Goal: Communication & Community: Answer question/provide support

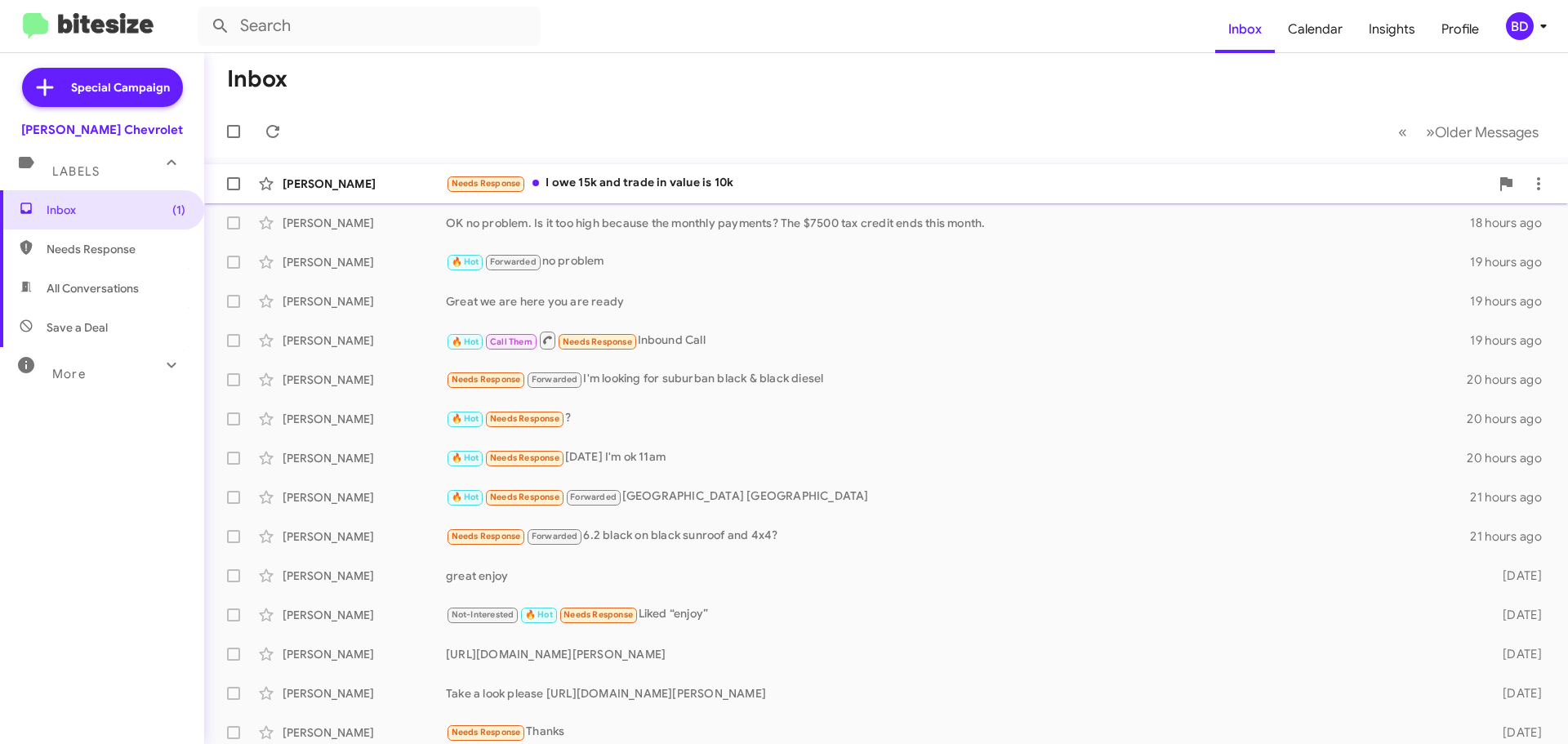
click at [628, 180] on div "Needs Response I owe 15k and trade in value is 10k" at bounding box center [968, 183] width 1044 height 19
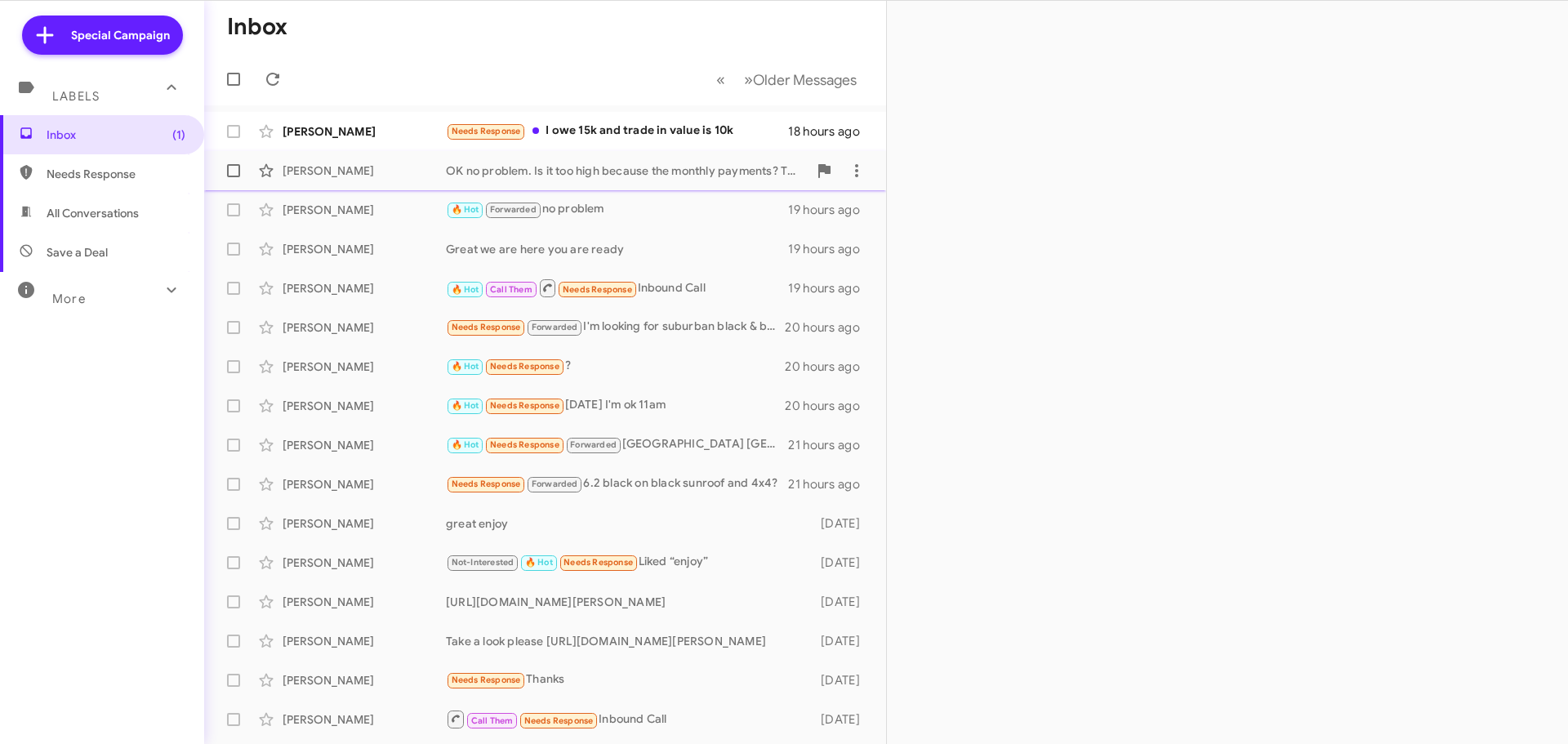
click at [631, 170] on div "OK no problem. Is it too high because the monthly payments? The $7500 tax credi…" at bounding box center [627, 170] width 362 height 16
click at [646, 122] on div "Needs Response I owe 15k and trade in value is 10k" at bounding box center [627, 131] width 362 height 19
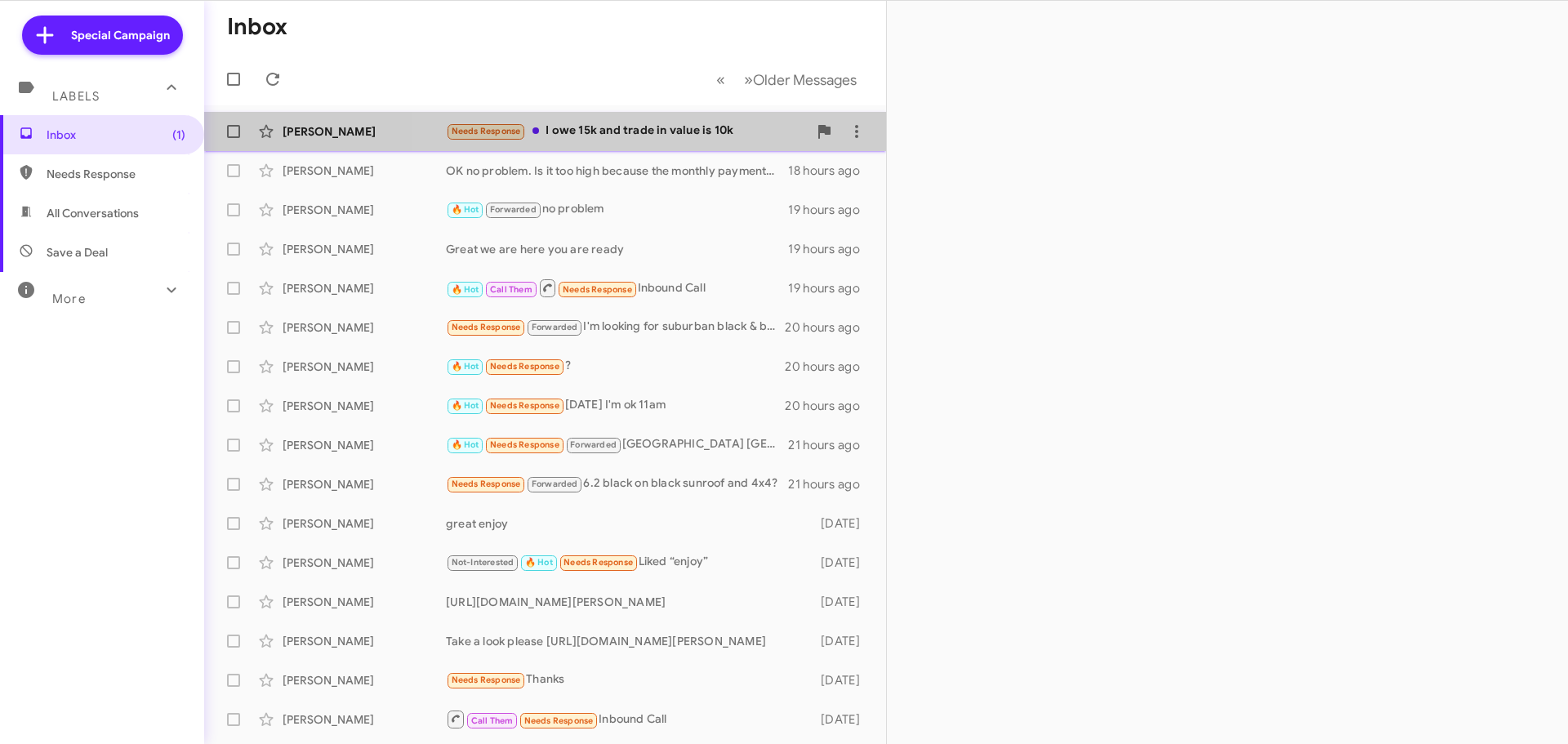
click at [642, 123] on div "Needs Response I owe 15k and trade in value is 10k" at bounding box center [627, 131] width 362 height 19
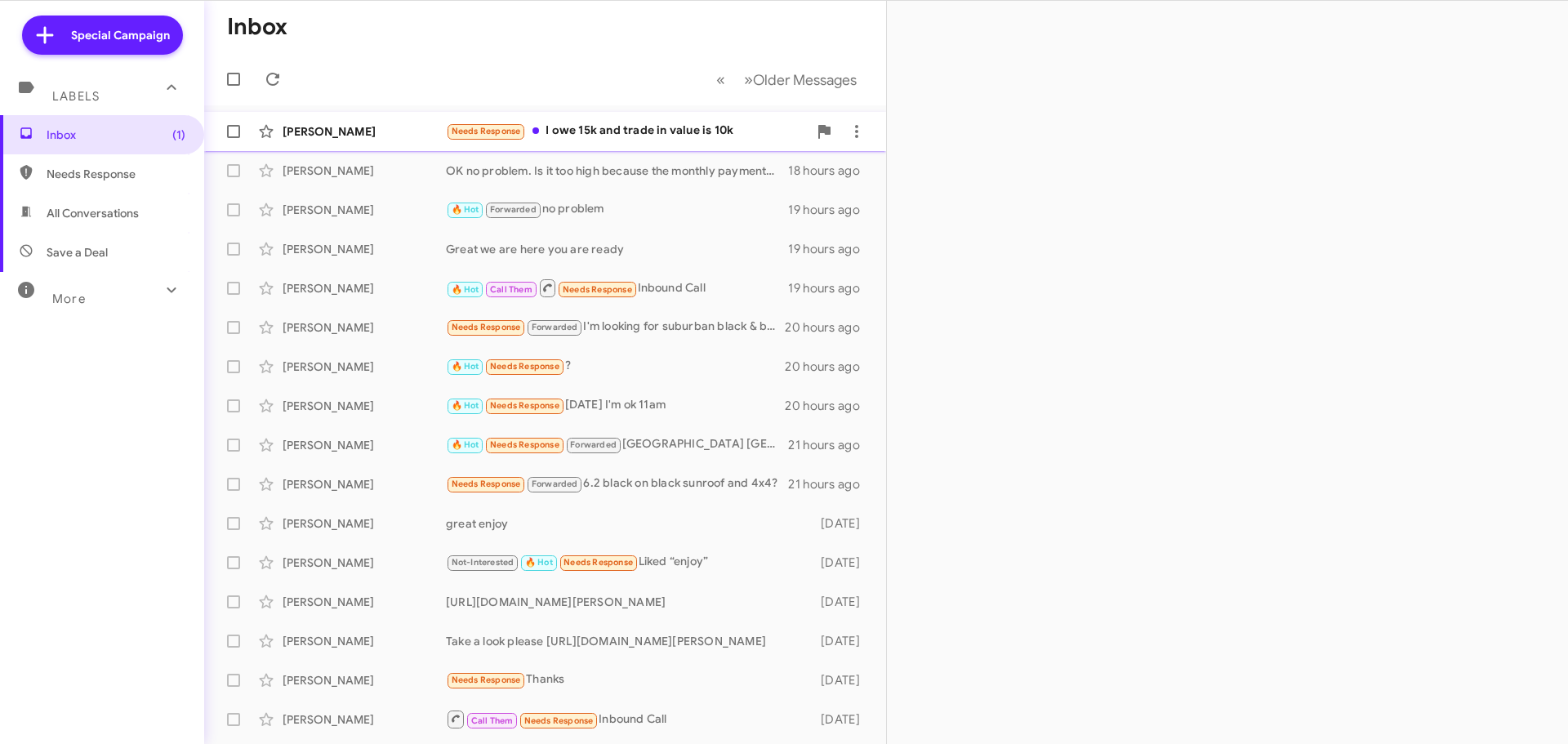
click at [291, 124] on div "[PERSON_NAME]" at bounding box center [364, 132] width 163 height 16
click at [78, 214] on span "All Conversations" at bounding box center [93, 213] width 92 height 16
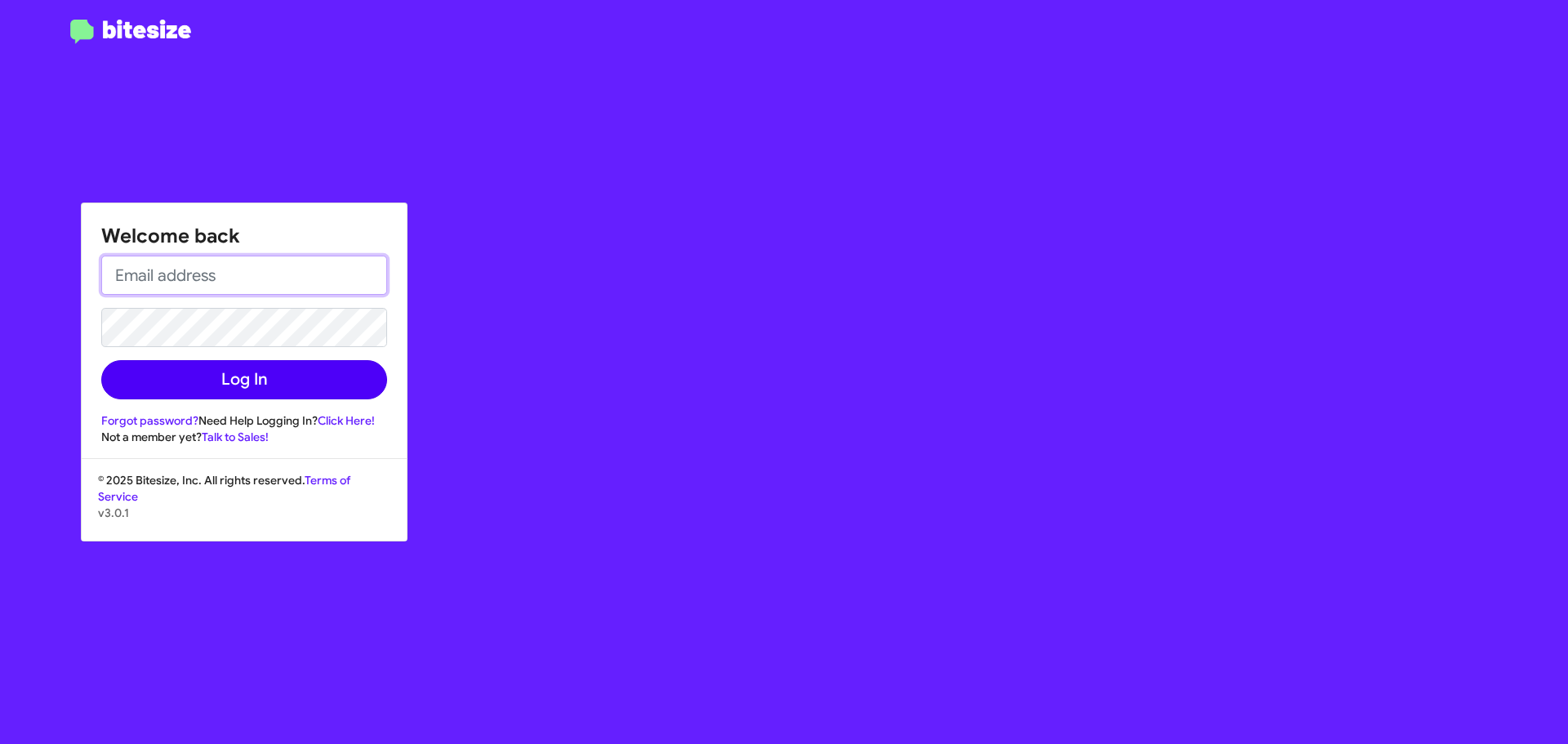
type input "bill@delillo.com"
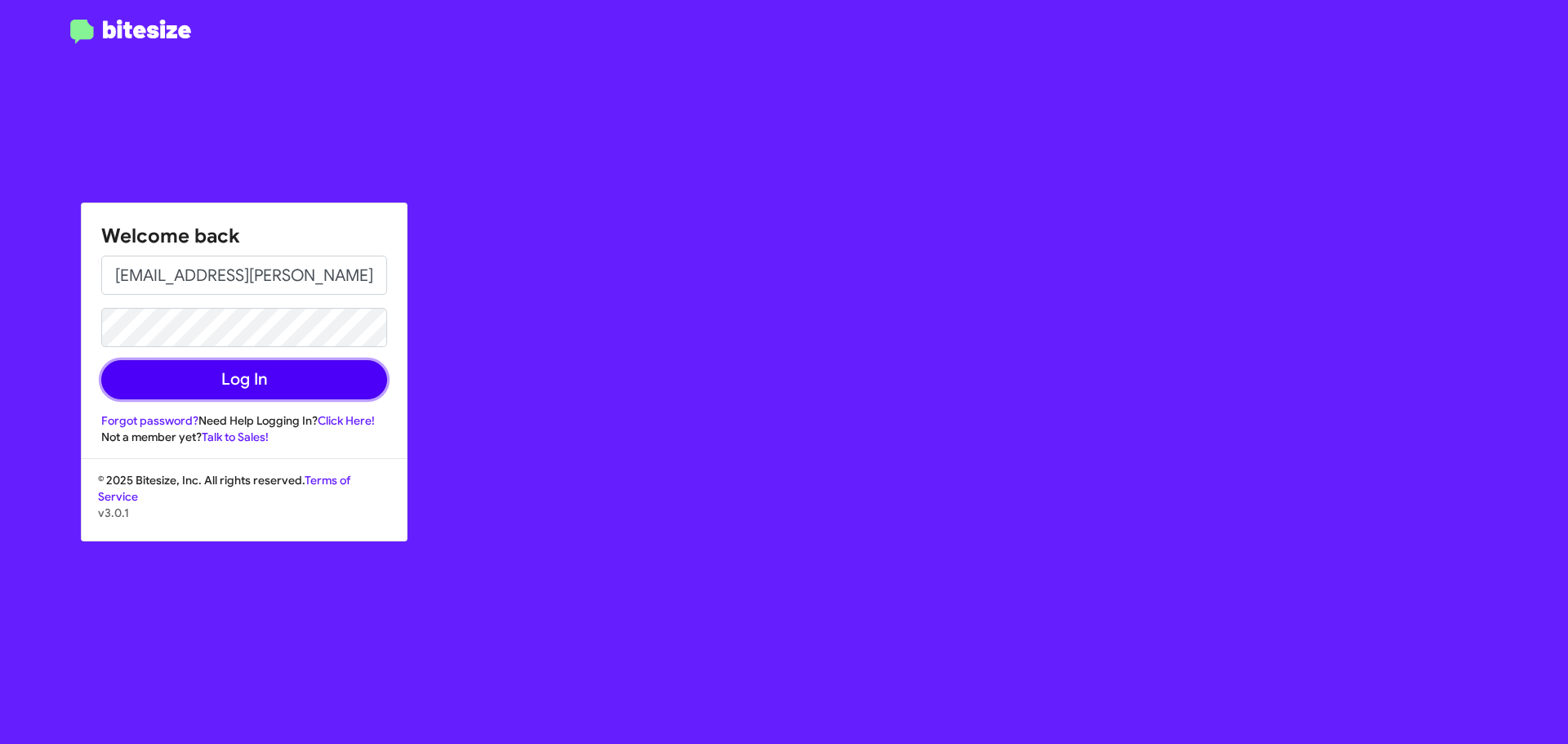
click at [256, 366] on button "Log In" at bounding box center [244, 379] width 286 height 40
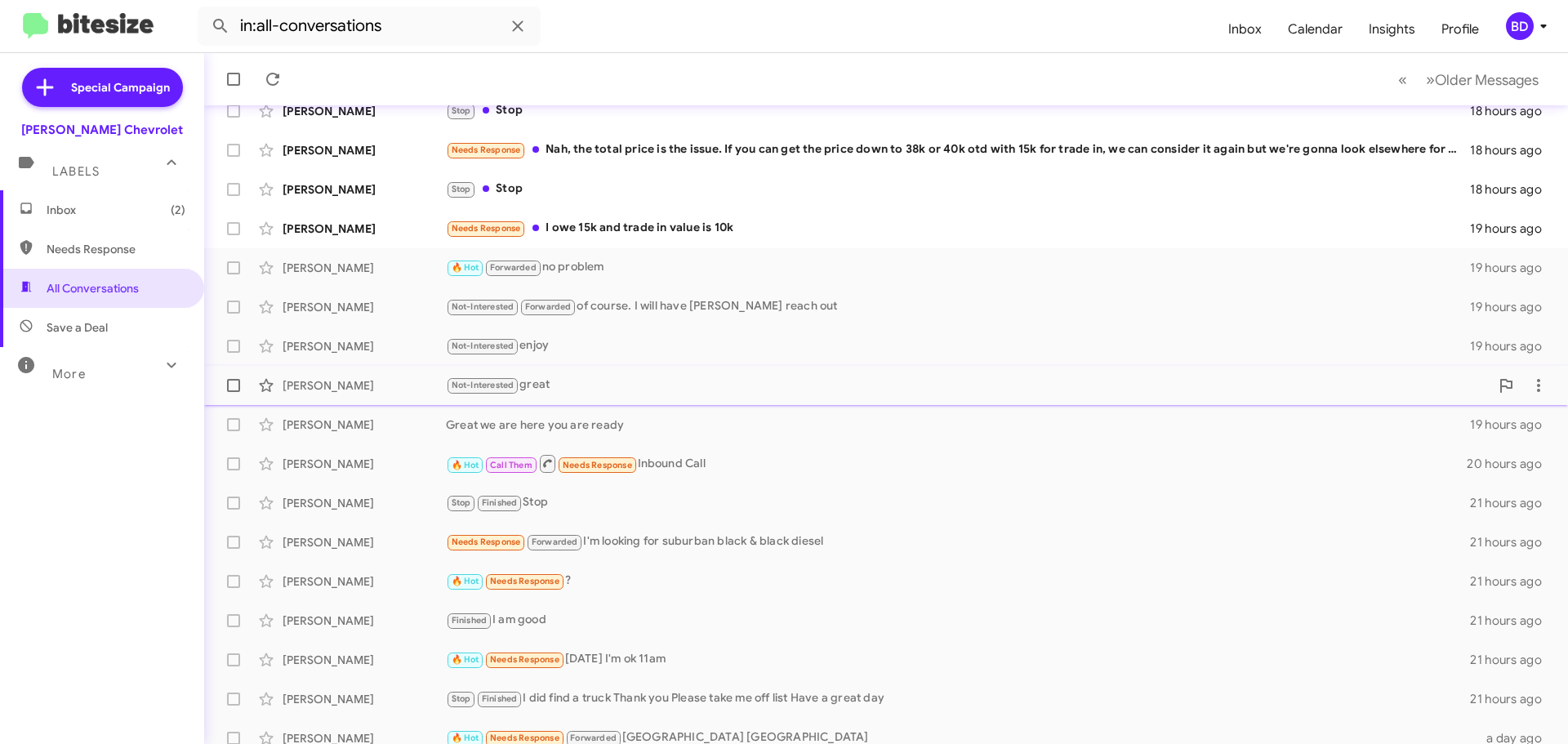
scroll to position [163, 0]
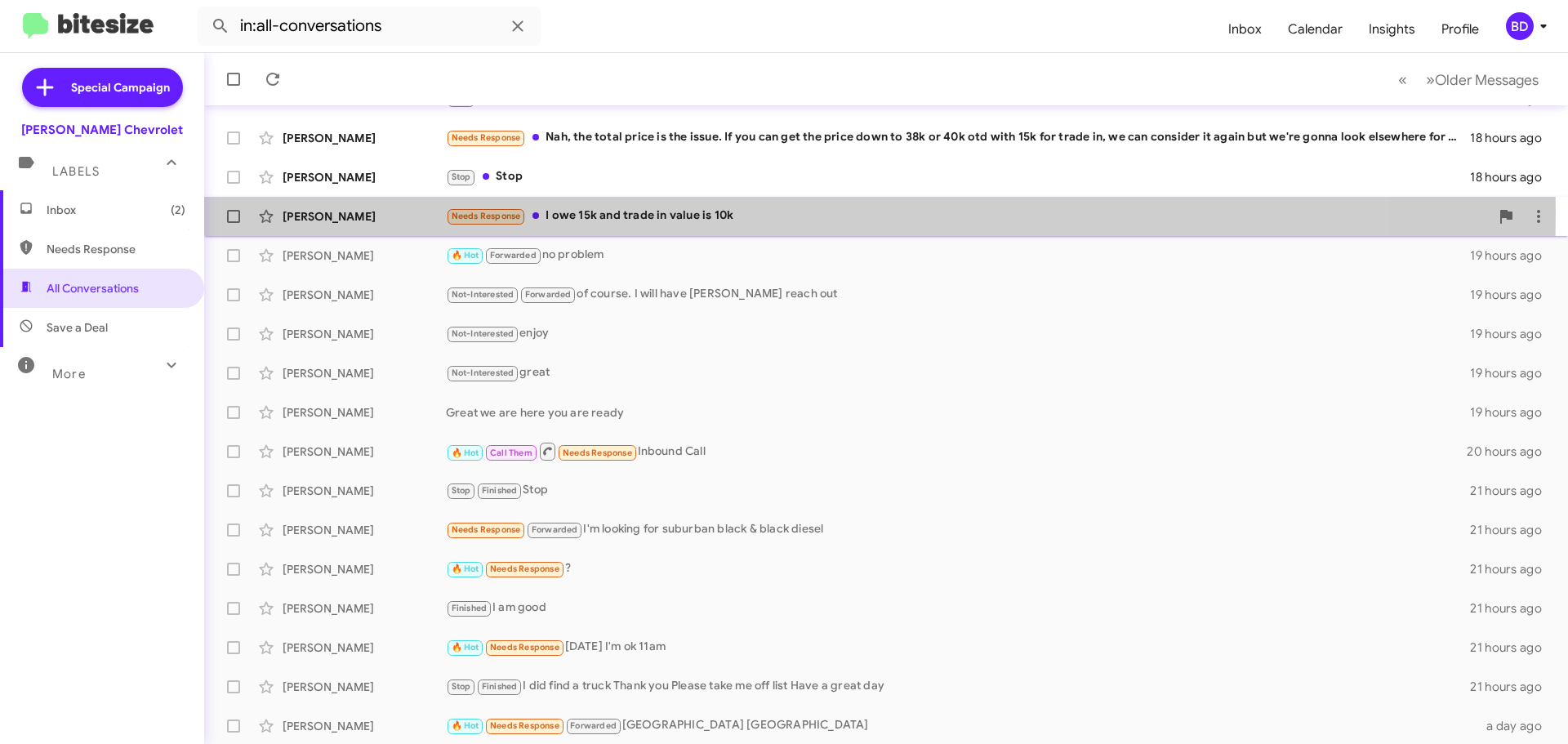
click at [642, 211] on div "Needs Response I owe 15k and trade in value is 10k" at bounding box center [968, 216] width 1044 height 19
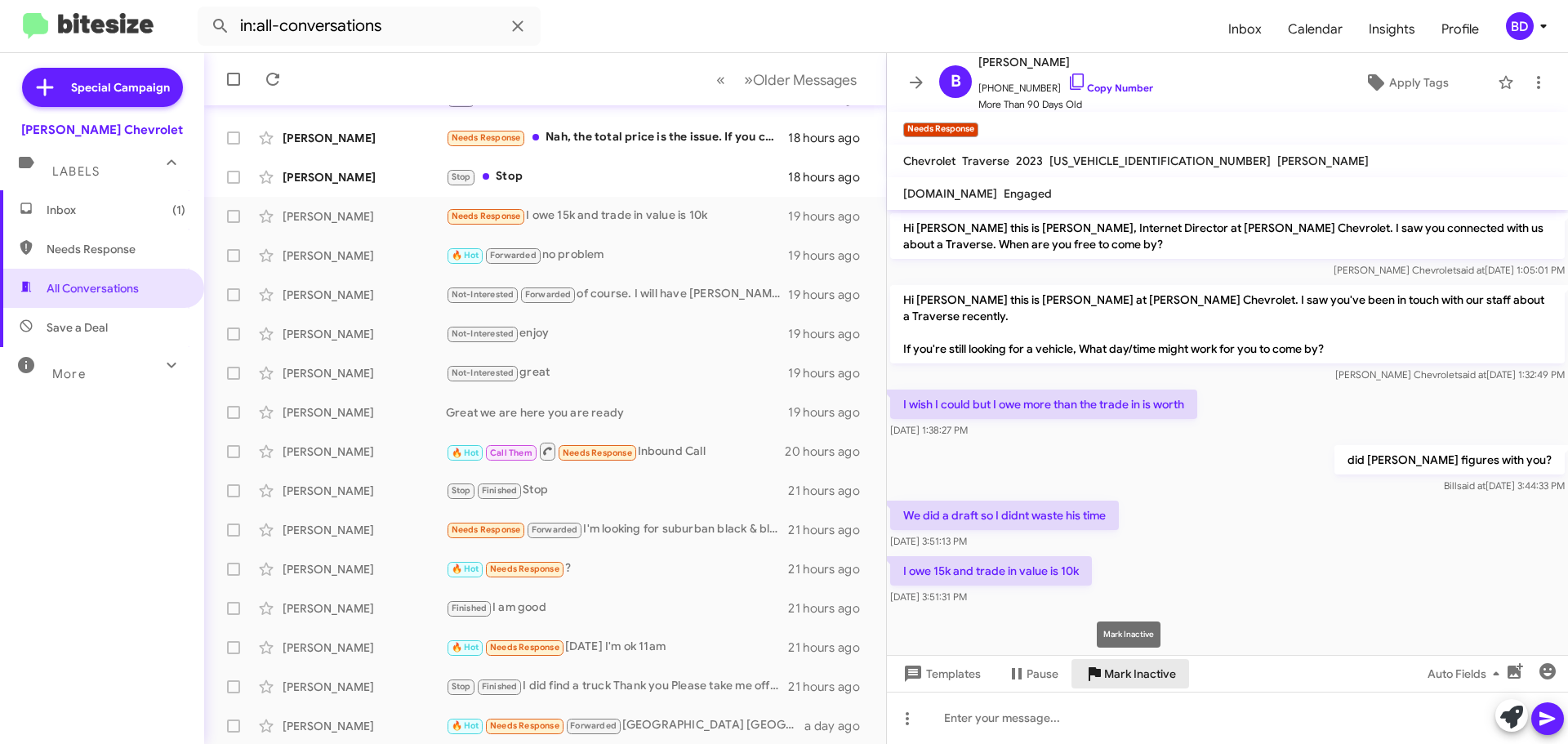
click at [1138, 676] on span "Mark Inactive" at bounding box center [1140, 673] width 72 height 30
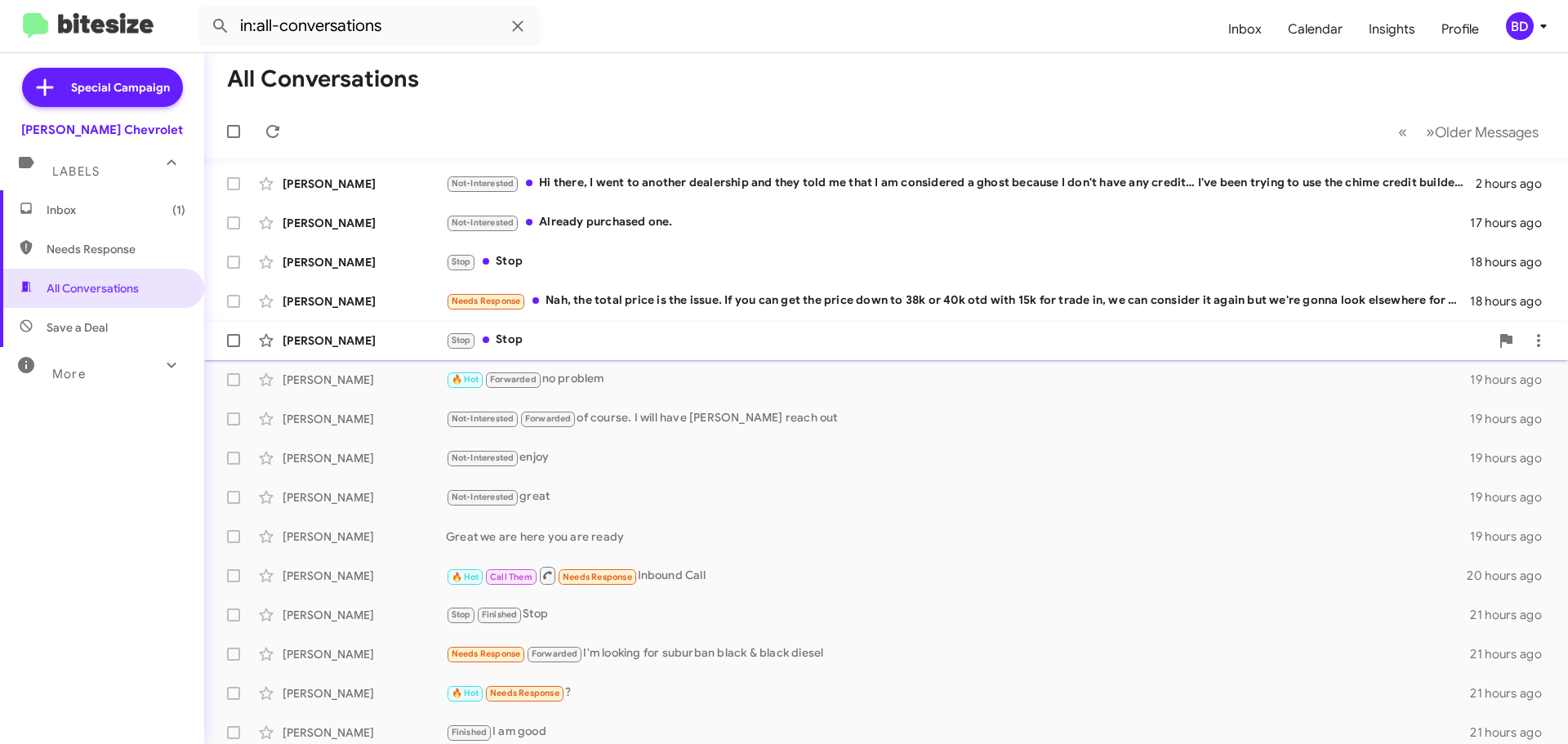
click at [499, 341] on div "Stop Stop" at bounding box center [968, 340] width 1044 height 19
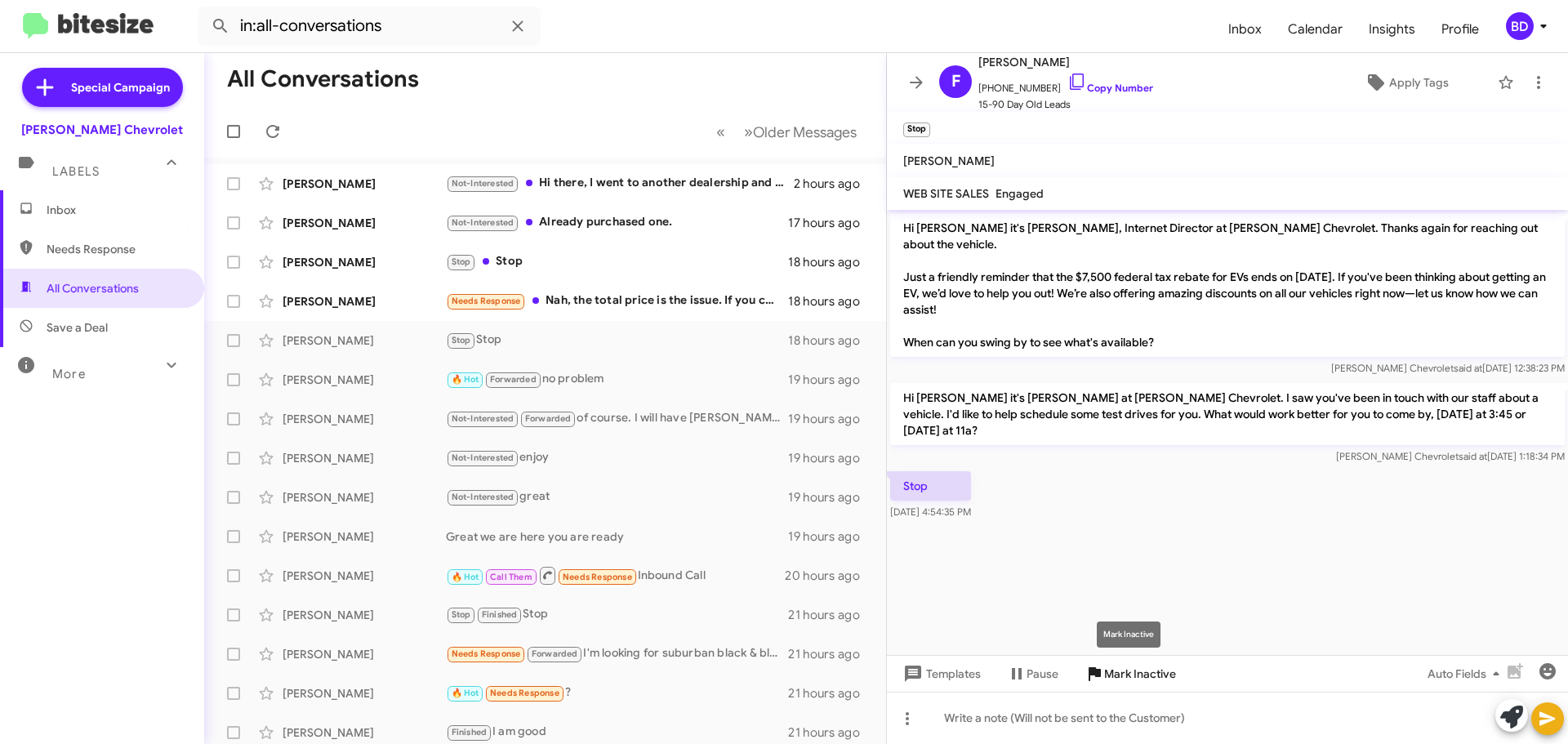
click at [1132, 673] on span "Mark Inactive" at bounding box center [1140, 673] width 72 height 30
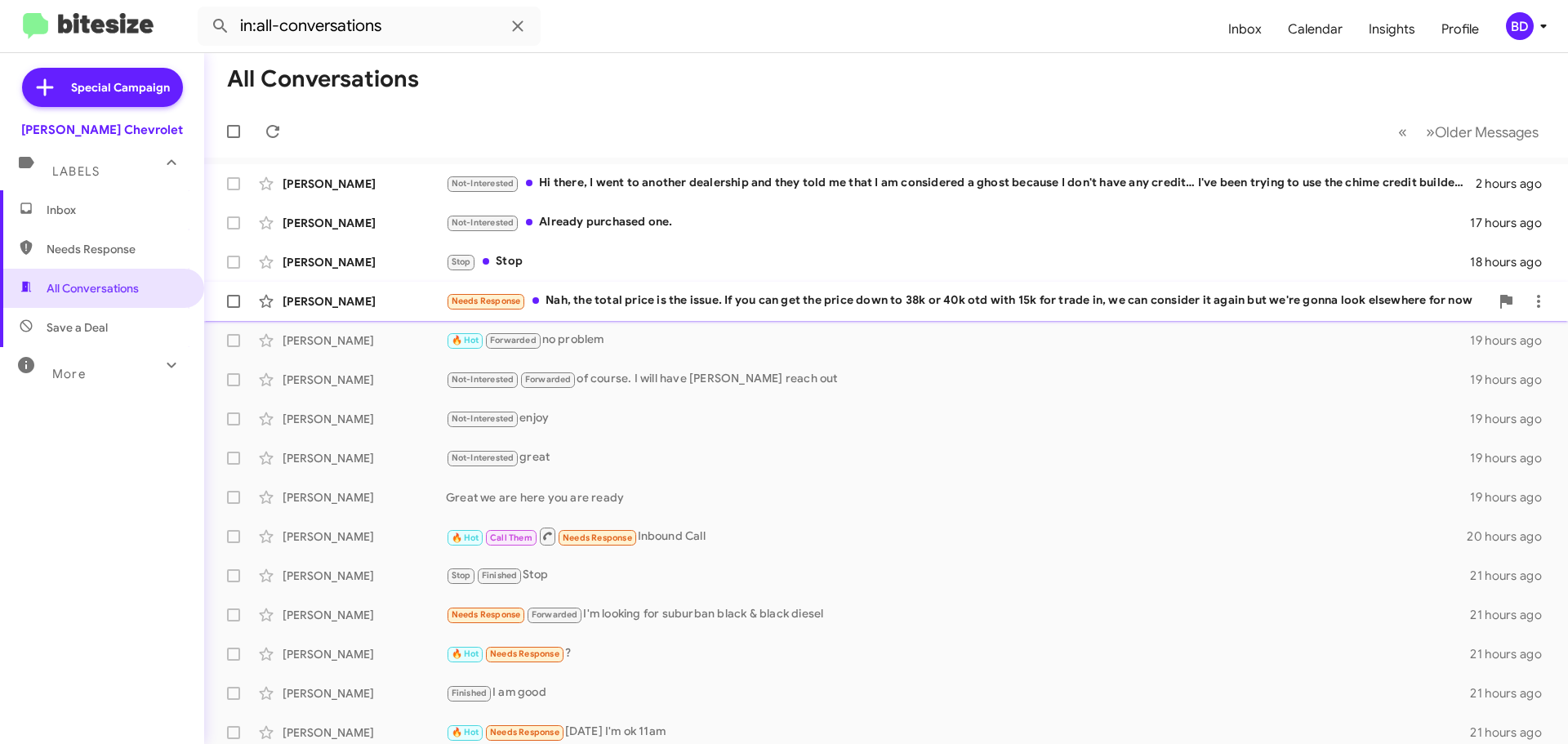
click at [660, 290] on div "Johnny Li Needs Response Nah, the total price is the issue. If you can get the …" at bounding box center [886, 301] width 1338 height 33
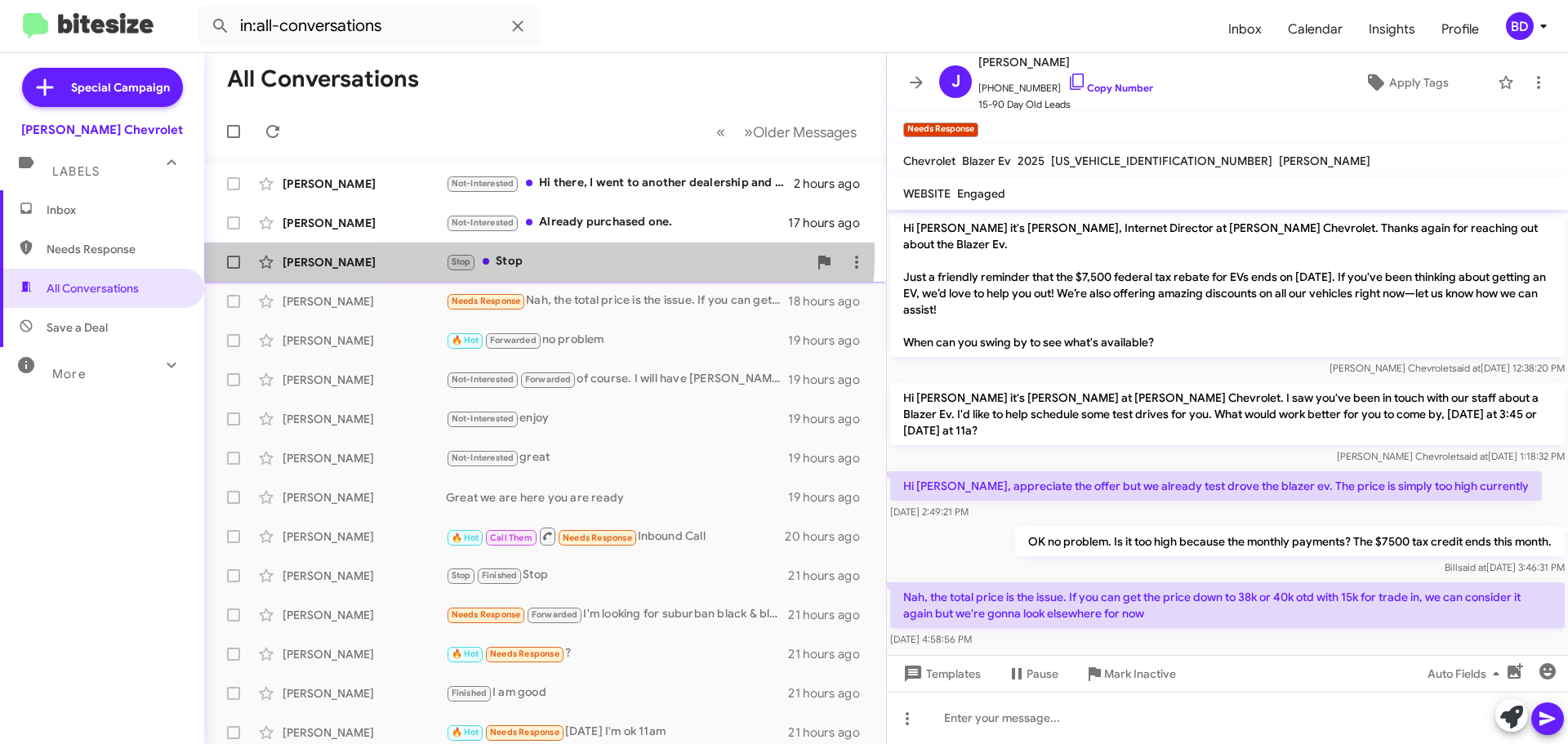
click at [523, 253] on div "Stop Stop" at bounding box center [627, 261] width 362 height 19
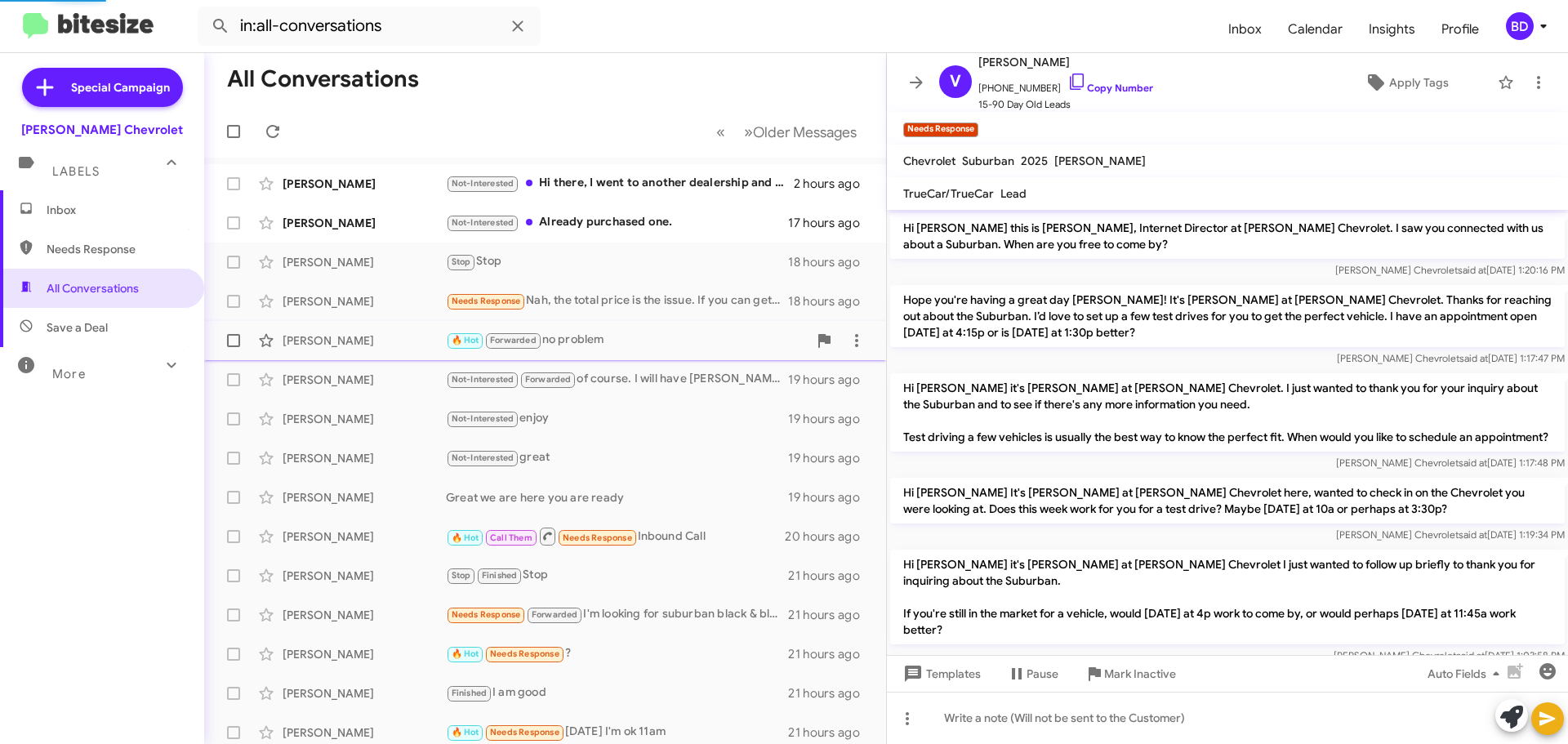
scroll to position [635, 0]
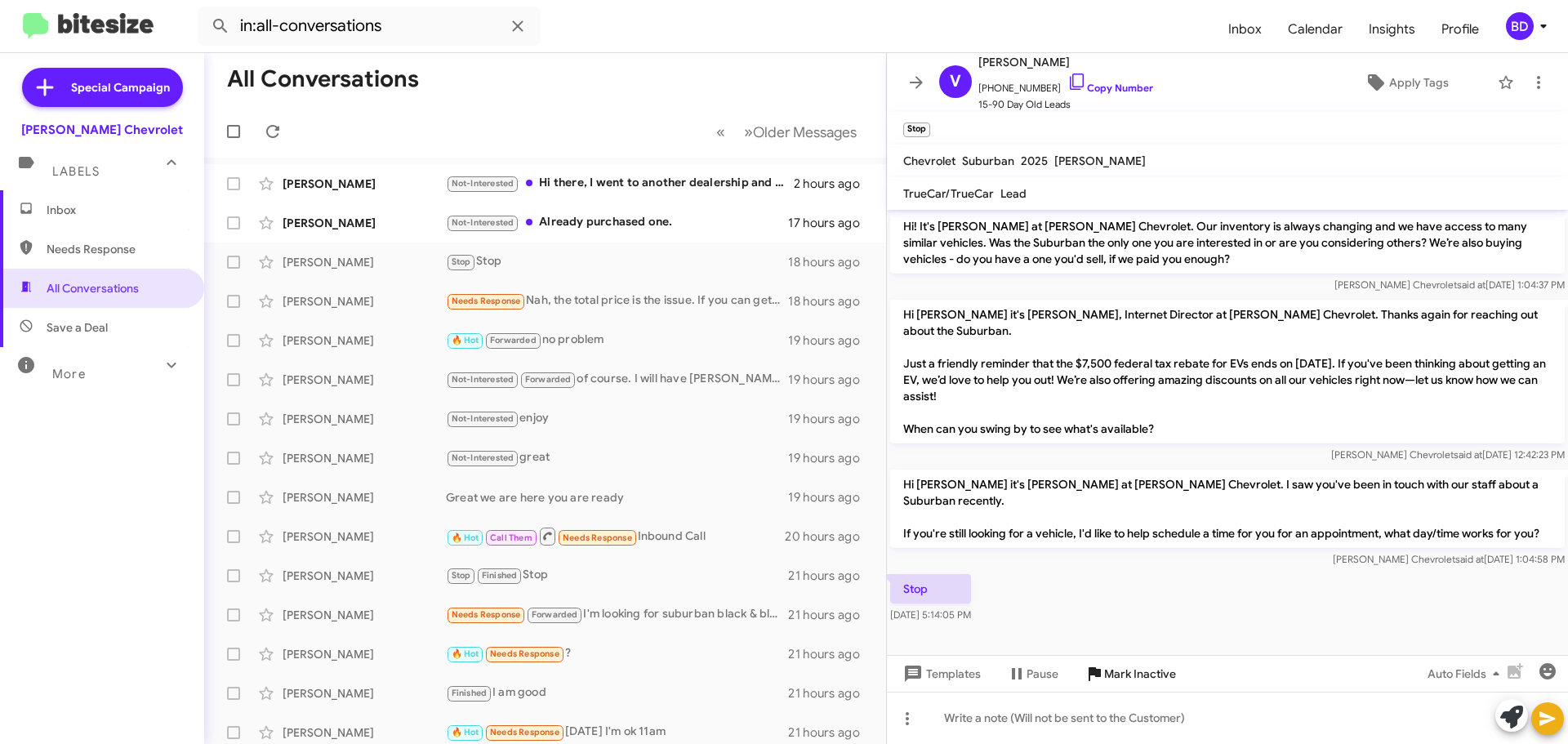
click at [1118, 672] on span "Mark Inactive" at bounding box center [1140, 673] width 72 height 30
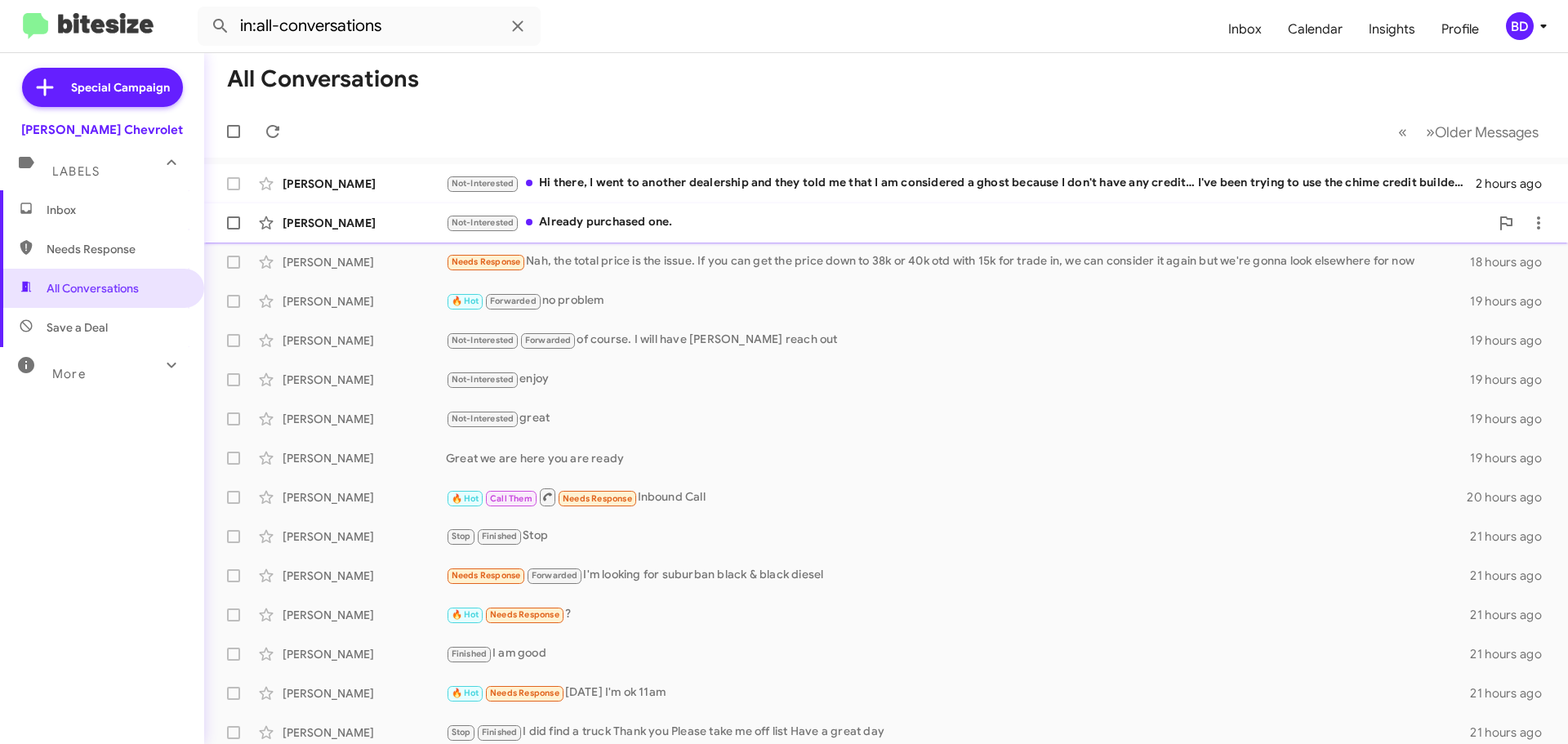
click at [596, 213] on div "Not-Interested Already purchased one." at bounding box center [968, 222] width 1044 height 19
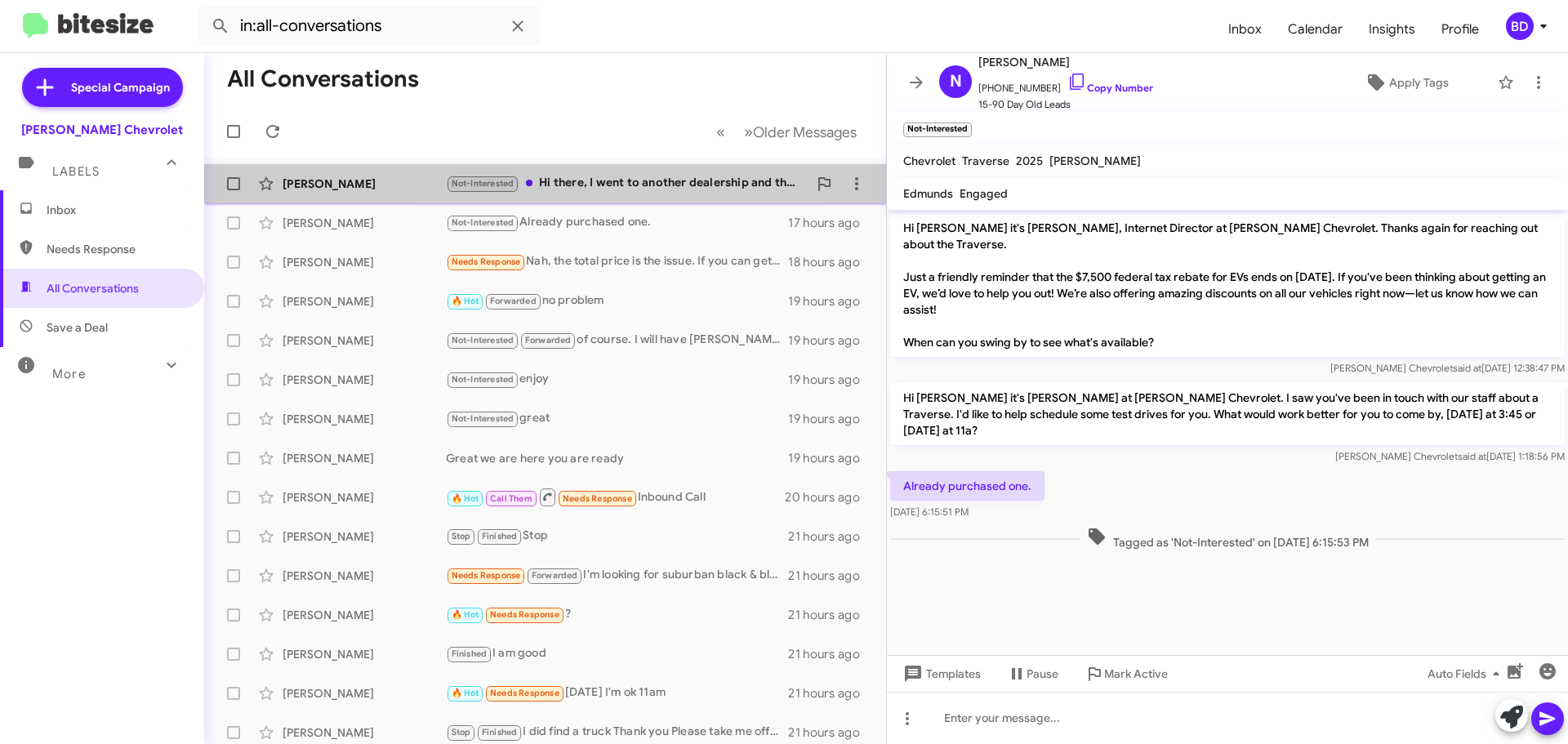
click at [620, 181] on div "Not-Interested Hi there, I went to another dealership and they told me that I a…" at bounding box center [627, 183] width 362 height 19
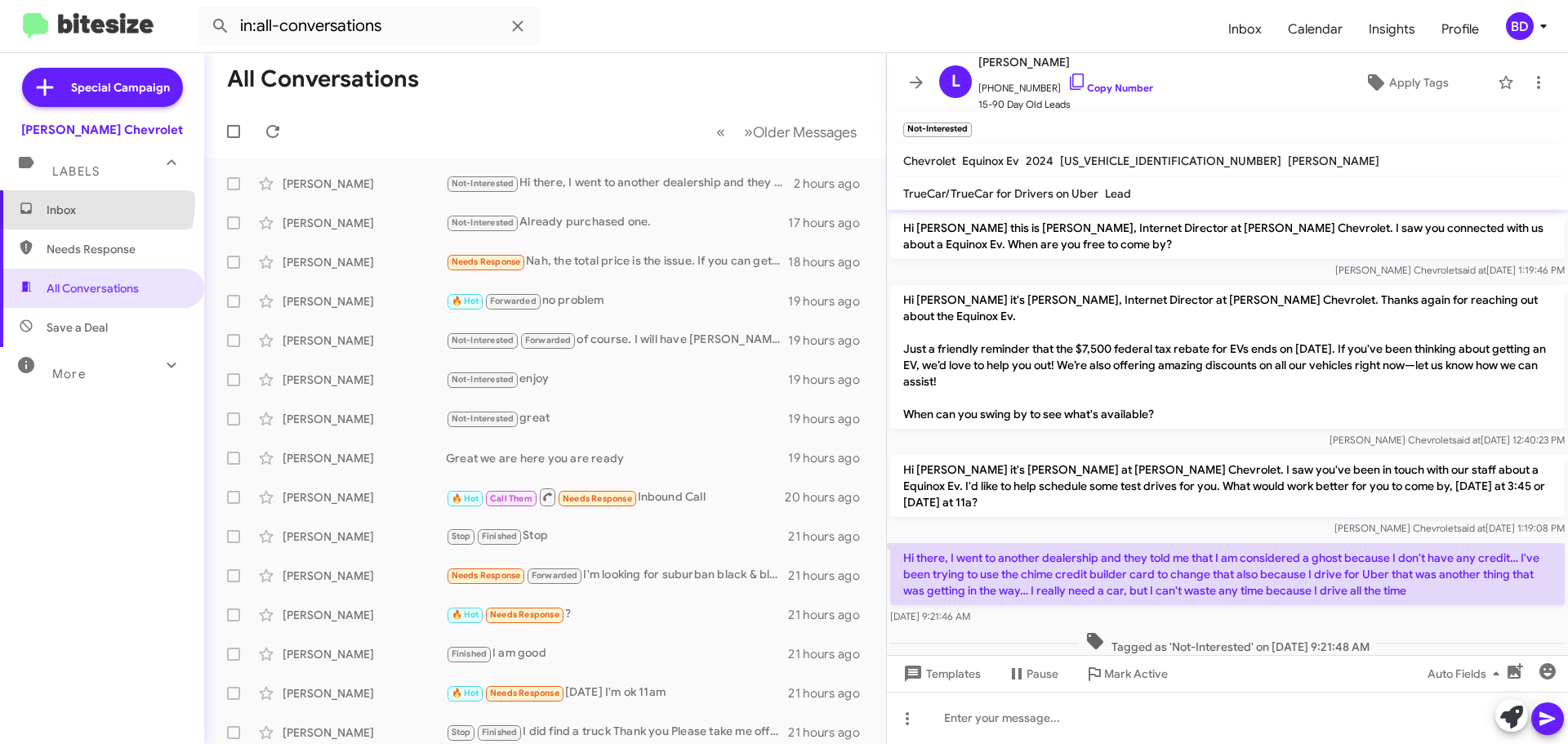
click at [57, 200] on span "Inbox" at bounding box center [102, 210] width 204 height 40
